Goal: Transaction & Acquisition: Purchase product/service

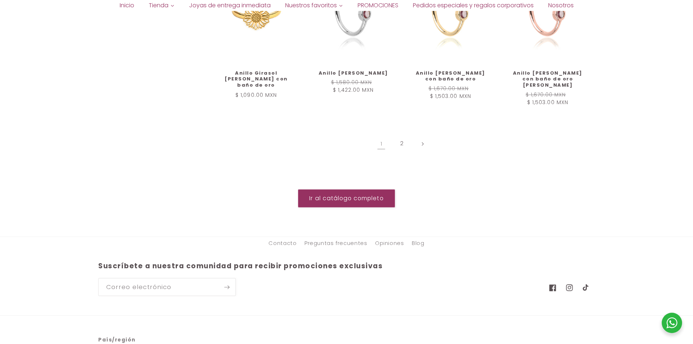
scroll to position [944, 0]
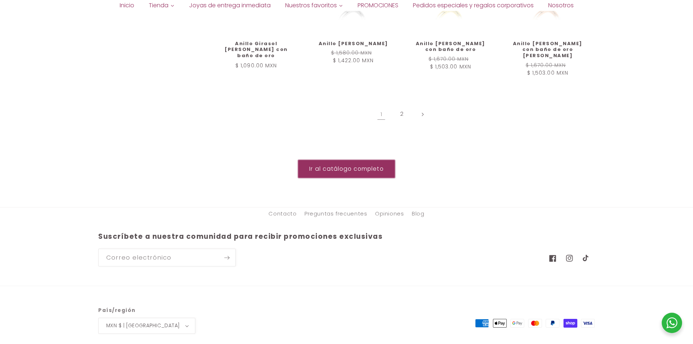
click at [367, 160] on link "Ir al catálogo completo" at bounding box center [346, 169] width 97 height 18
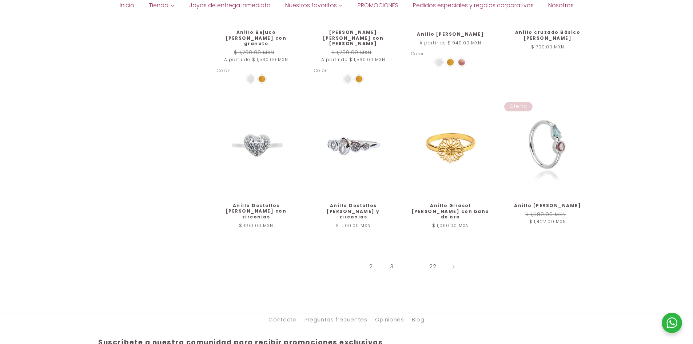
scroll to position [764, 0]
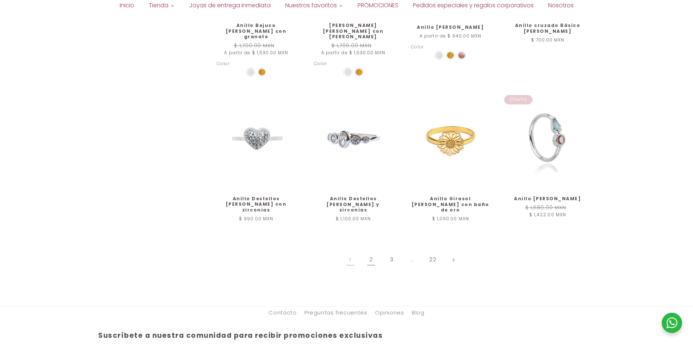
click at [369, 251] on link "2" at bounding box center [371, 259] width 17 height 17
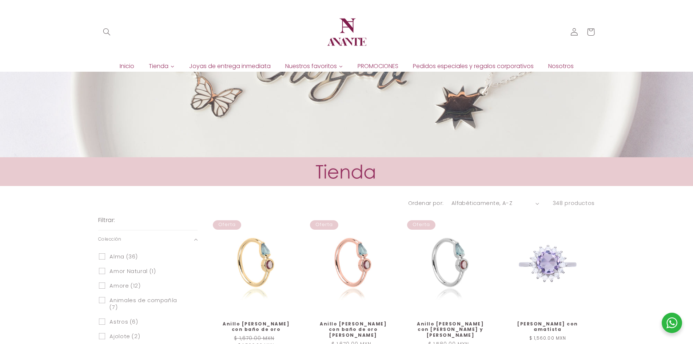
scroll to position [146, 0]
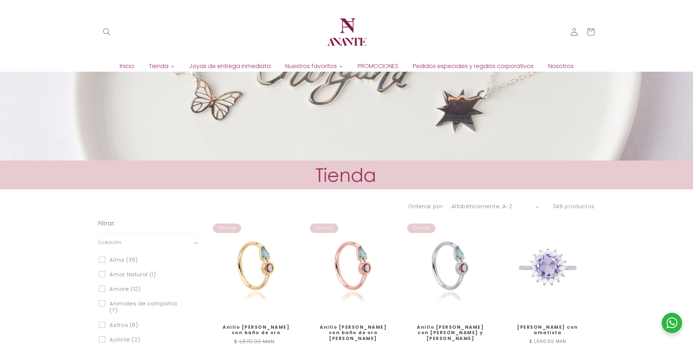
click at [258, 65] on span "Joyas de entrega inmediata" at bounding box center [230, 66] width 82 height 8
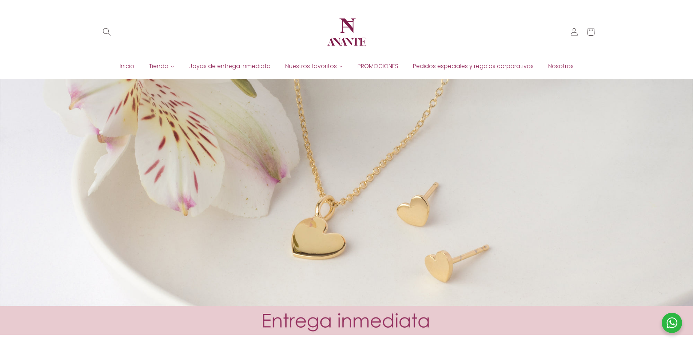
click at [107, 31] on icon "Búsqueda" at bounding box center [107, 32] width 8 height 8
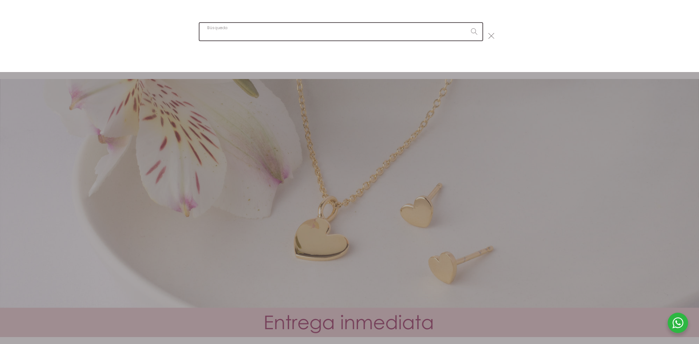
click at [281, 37] on input "Búsqueda" at bounding box center [340, 31] width 283 height 17
type input "maternidad"
click at [465, 23] on button "Búsqueda" at bounding box center [473, 31] width 17 height 17
